Goal: Task Accomplishment & Management: Manage account settings

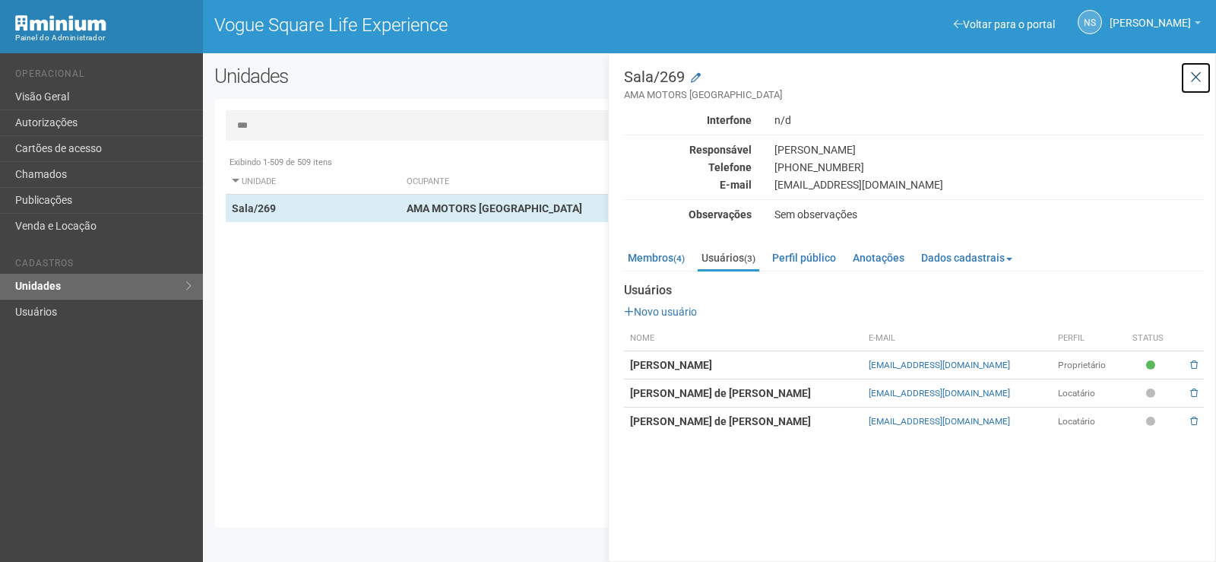
click at [1207, 65] on button at bounding box center [1195, 78] width 31 height 33
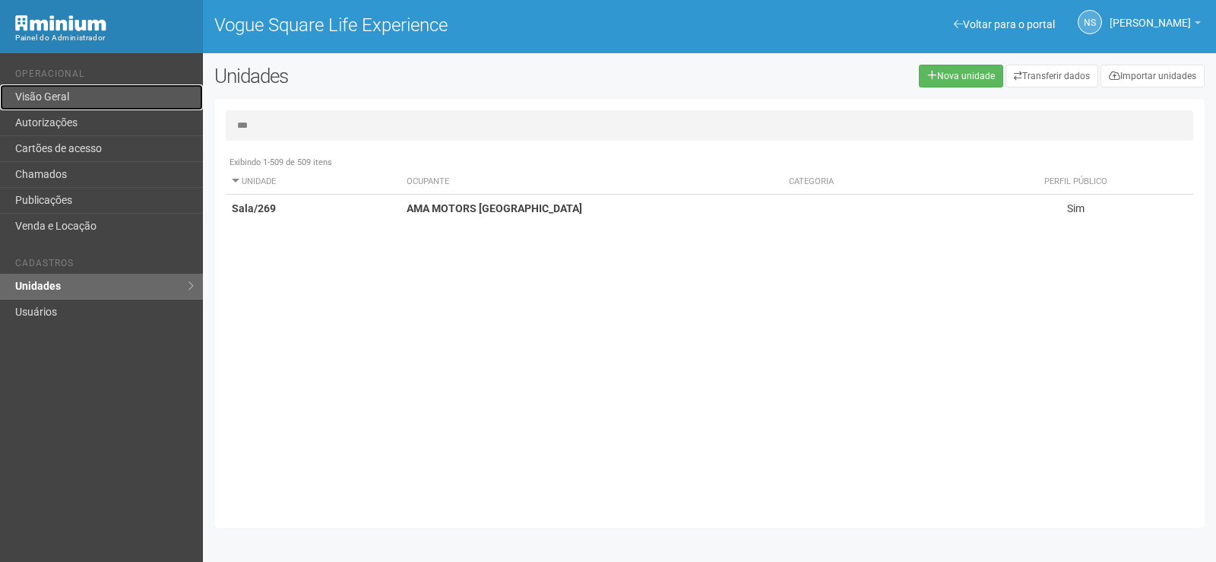
click at [18, 97] on link "Visão Geral" at bounding box center [101, 97] width 203 height 26
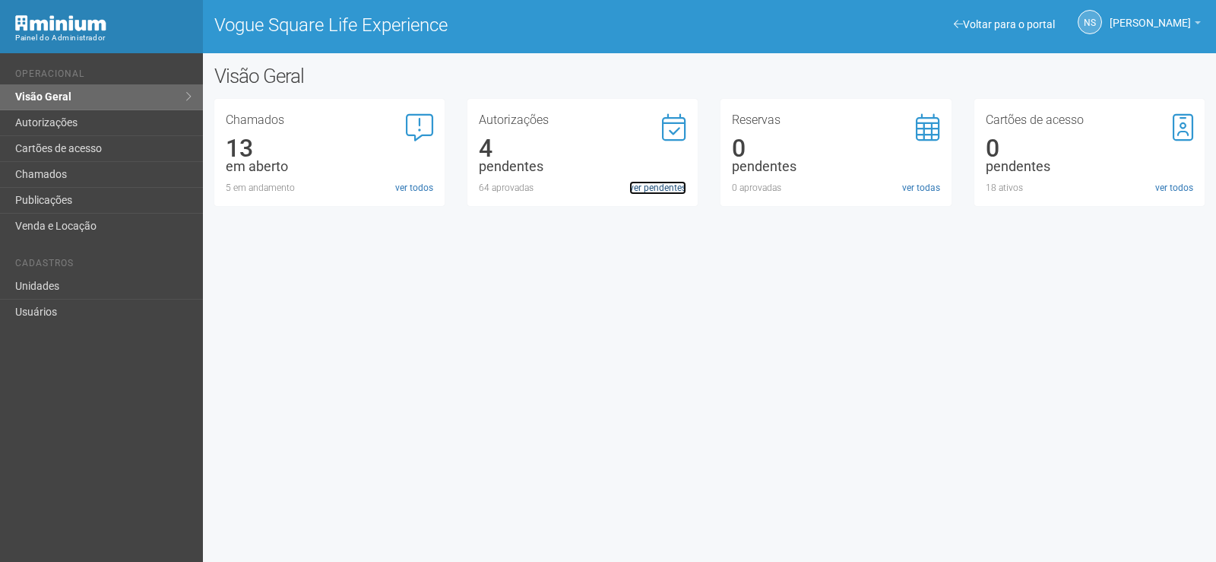
click at [671, 185] on link "ver pendentes" at bounding box center [657, 188] width 57 height 14
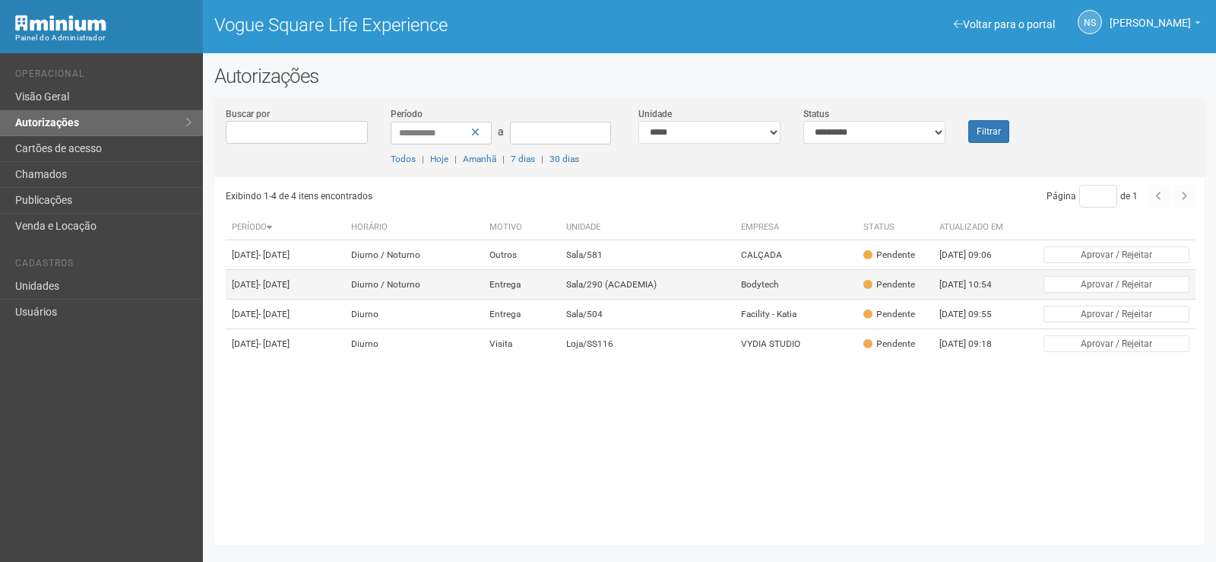
click at [560, 299] on td "Entrega" at bounding box center [521, 285] width 77 height 30
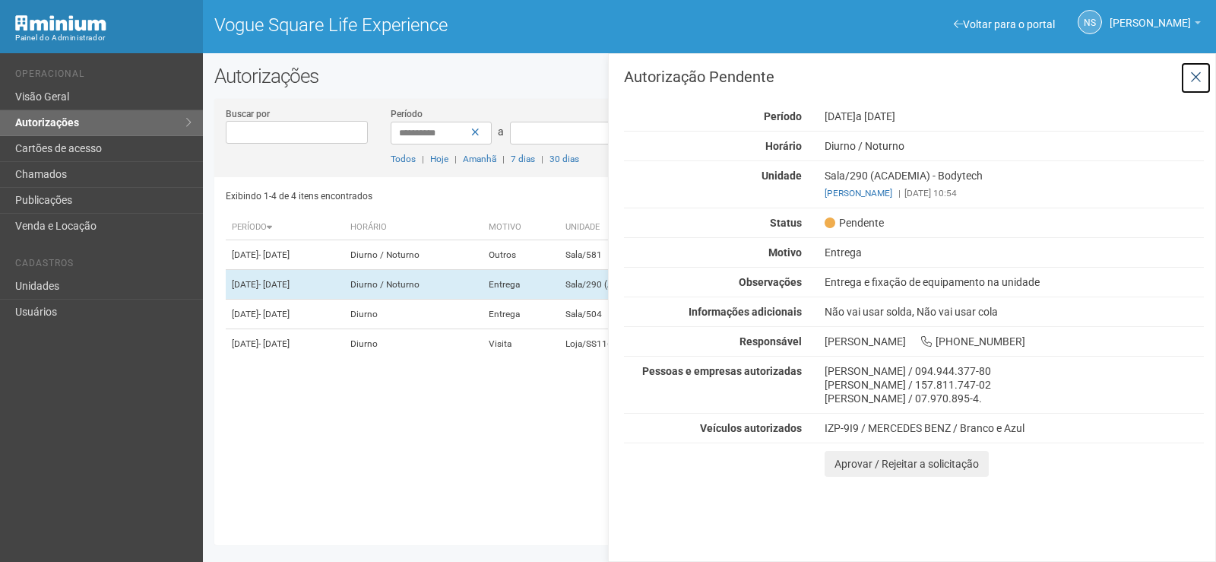
click at [1196, 76] on icon at bounding box center [1195, 77] width 11 height 15
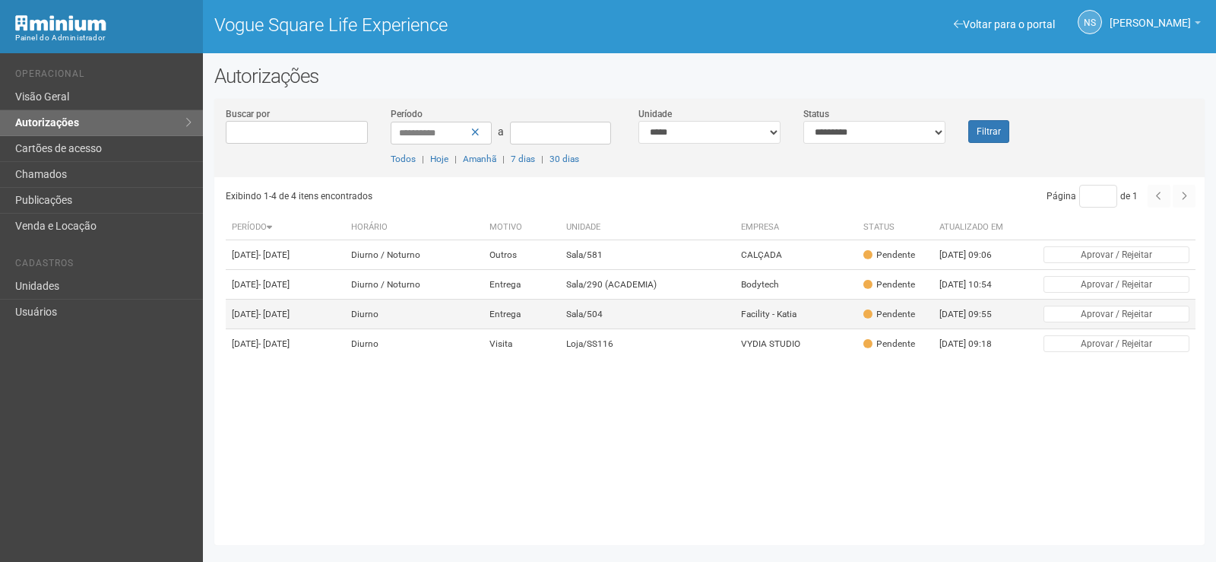
click at [794, 329] on td "Facility - Katia" at bounding box center [796, 314] width 122 height 30
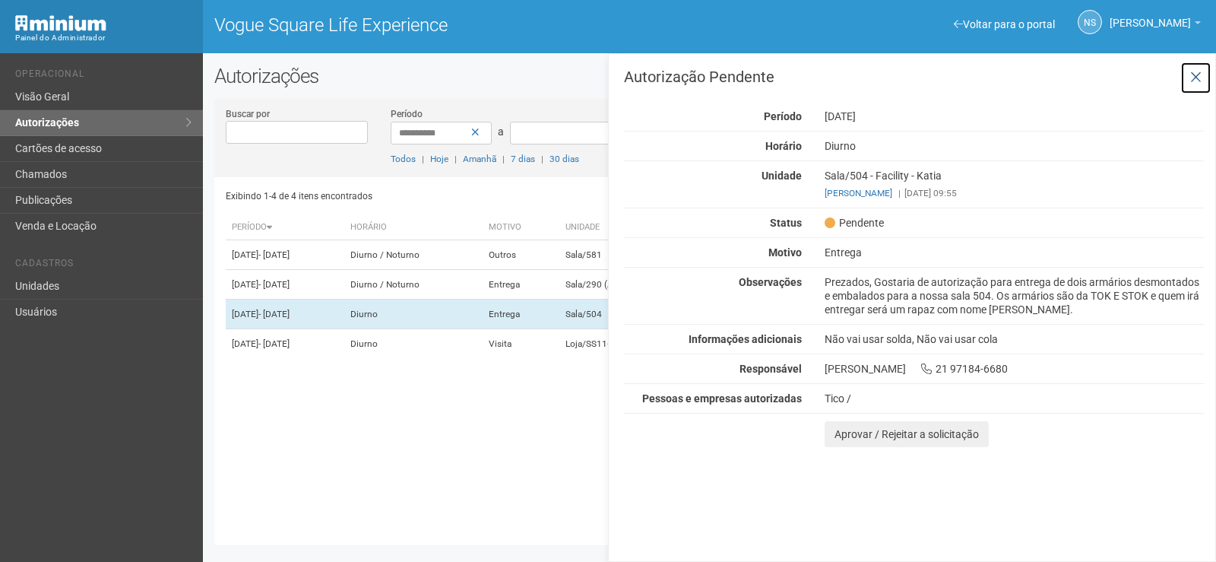
click at [1205, 81] on button at bounding box center [1195, 78] width 31 height 33
